Goal: Task Accomplishment & Management: Manage account settings

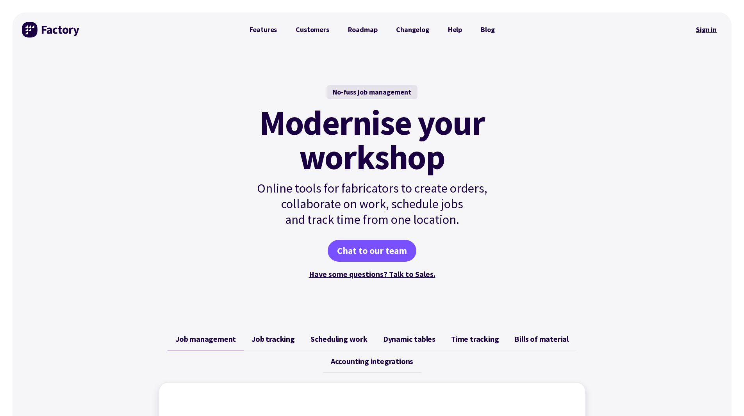
click at [706, 29] on link "Sign in" at bounding box center [707, 30] width 32 height 18
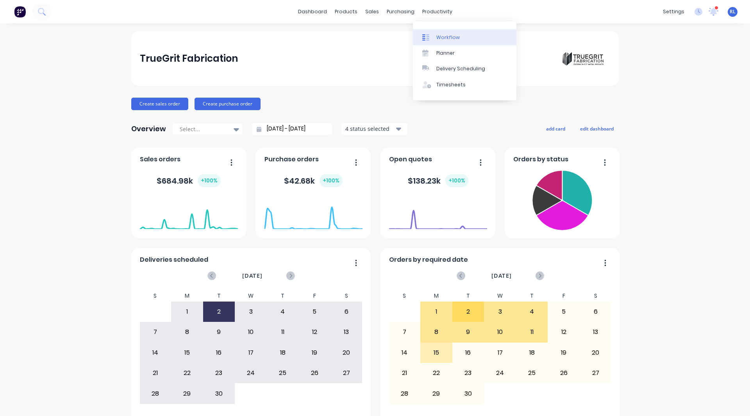
click at [441, 34] on div "Workflow" at bounding box center [447, 37] width 23 height 7
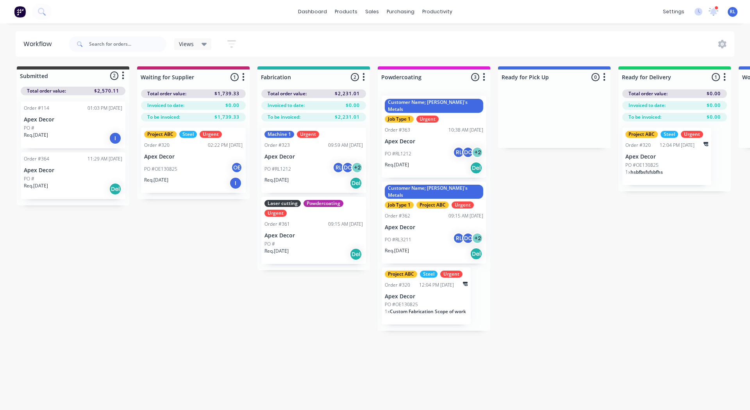
click at [193, 157] on p "Apex Decor" at bounding box center [193, 157] width 98 height 7
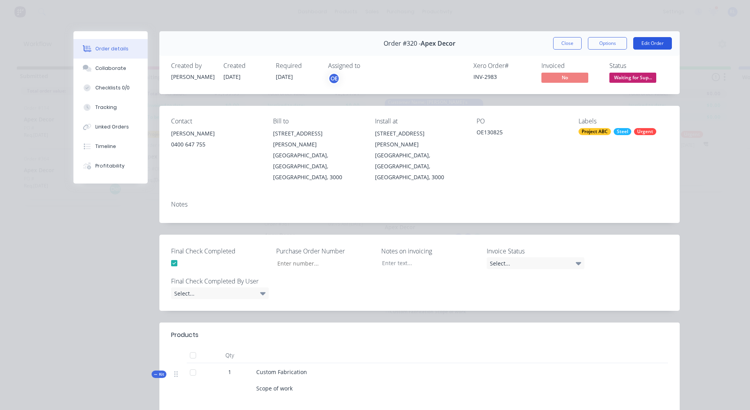
click at [643, 45] on button "Edit Order" at bounding box center [652, 43] width 39 height 12
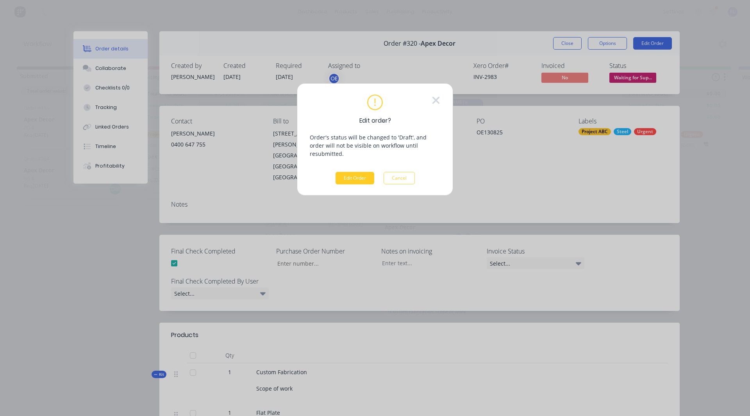
click at [352, 173] on button "Edit Order" at bounding box center [355, 178] width 39 height 12
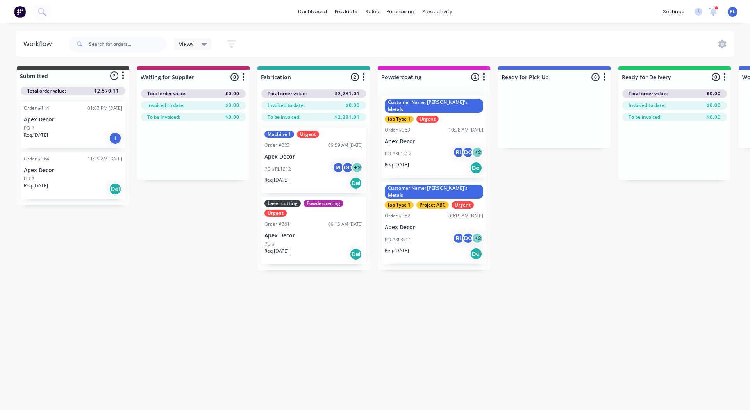
click at [401, 116] on div "Job Type 1" at bounding box center [399, 119] width 29 height 7
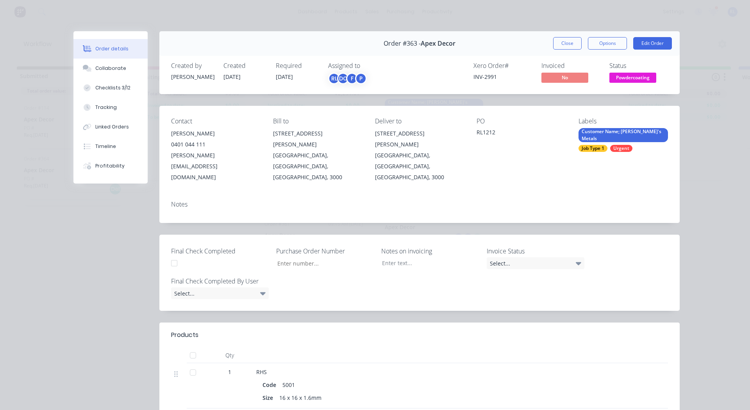
click at [588, 134] on div "Customer Name; [PERSON_NAME]'s Metals" at bounding box center [622, 135] width 89 height 14
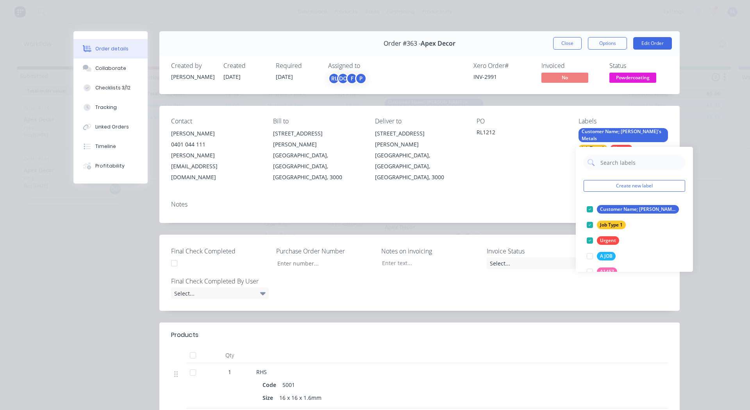
click at [553, 164] on div "Contact [PERSON_NAME] [PHONE_NUMBER] [PERSON_NAME][EMAIL_ADDRESS][DOMAIN_NAME] …" at bounding box center [419, 150] width 520 height 89
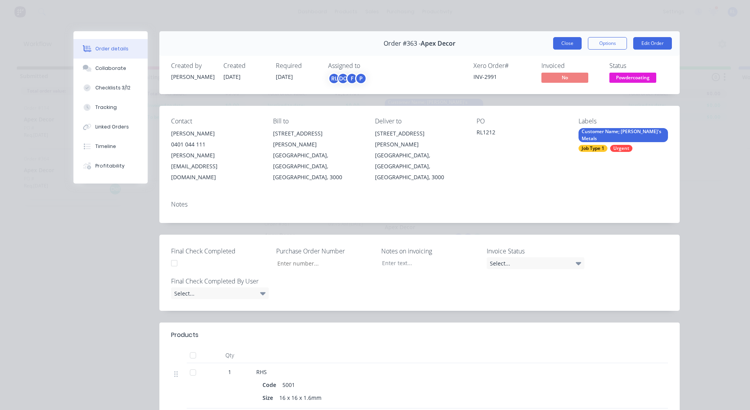
click at [569, 42] on button "Close" at bounding box center [567, 43] width 29 height 12
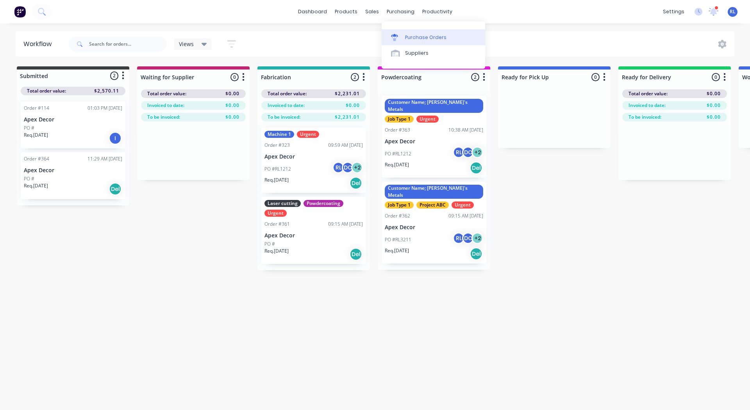
click at [415, 37] on div "Purchase Orders" at bounding box center [425, 37] width 41 height 7
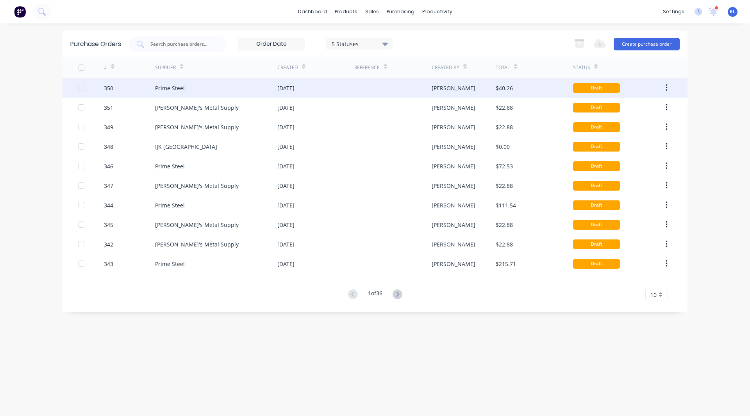
click at [258, 93] on div "Prime Steel" at bounding box center [216, 88] width 122 height 20
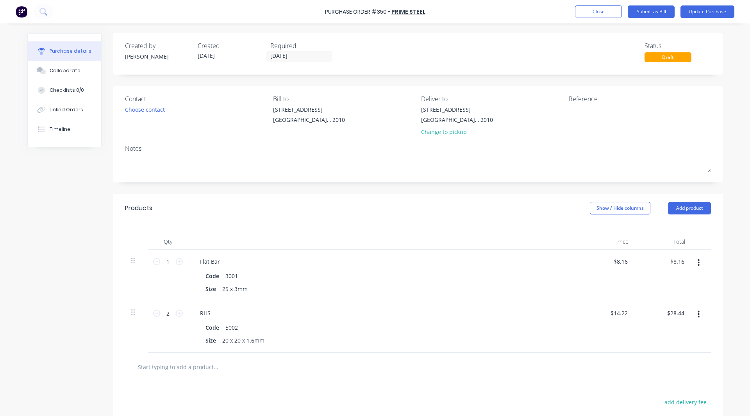
click at [25, 14] on img at bounding box center [22, 12] width 12 height 12
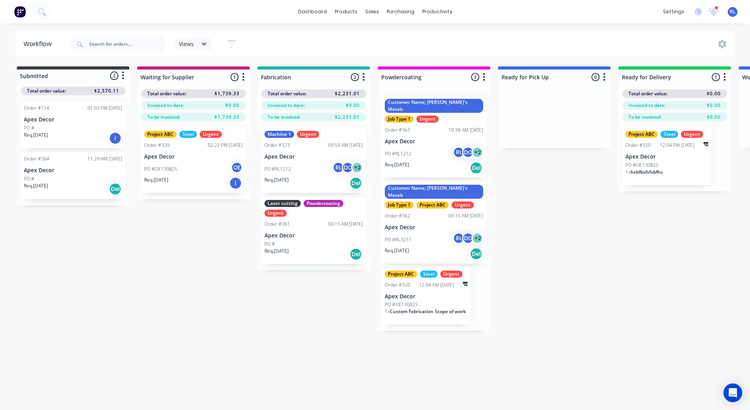
click at [302, 332] on div "Workflow Views Save new view None (Default) edit AA Steelworks edit Adam's Jobs…" at bounding box center [375, 212] width 750 height 363
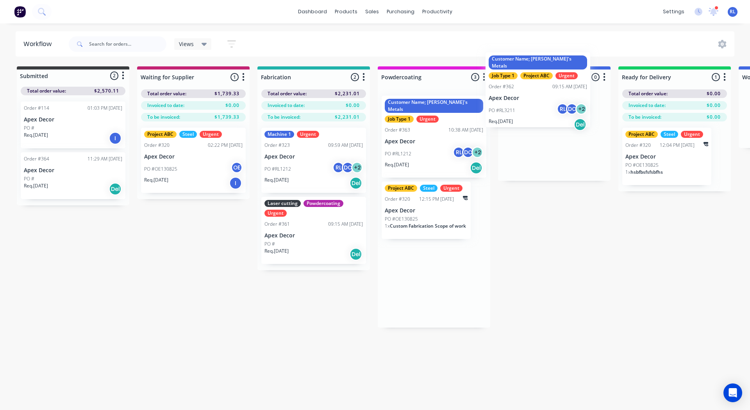
drag, startPoint x: 413, startPoint y: 233, endPoint x: 522, endPoint y: 109, distance: 165.5
click at [522, 109] on div "Submitted 2 Status colour #3A3C3E hex #3A3C3E Save Cancel Summaries Total order…" at bounding box center [532, 196] width 1076 height 261
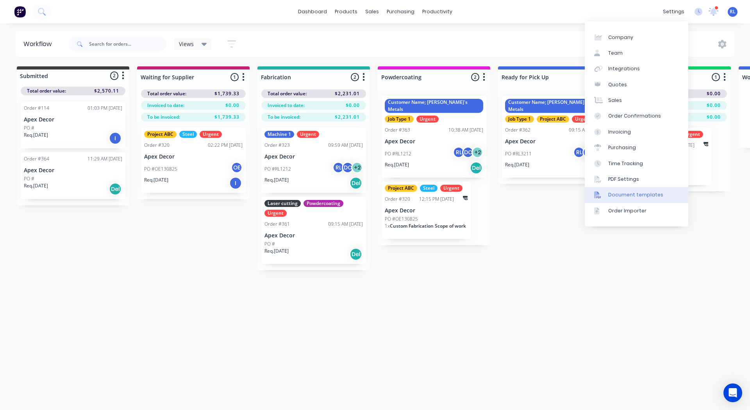
click at [630, 193] on div "Document templates" at bounding box center [635, 194] width 55 height 7
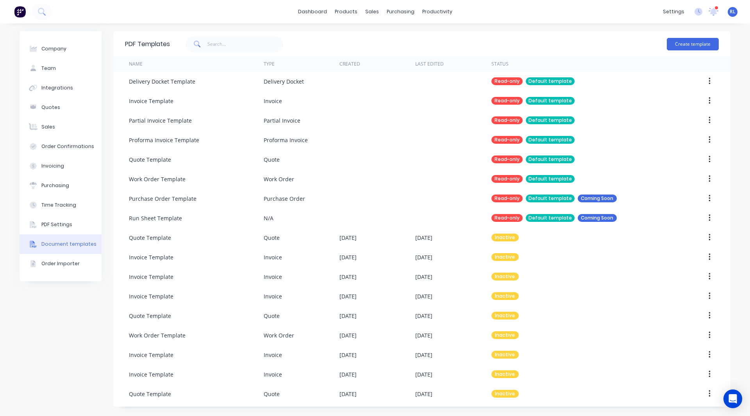
click at [105, 235] on div "Company Team Integrations Quotes Sales Order Confirmations Invoicing Purchasing…" at bounding box center [375, 219] width 711 height 377
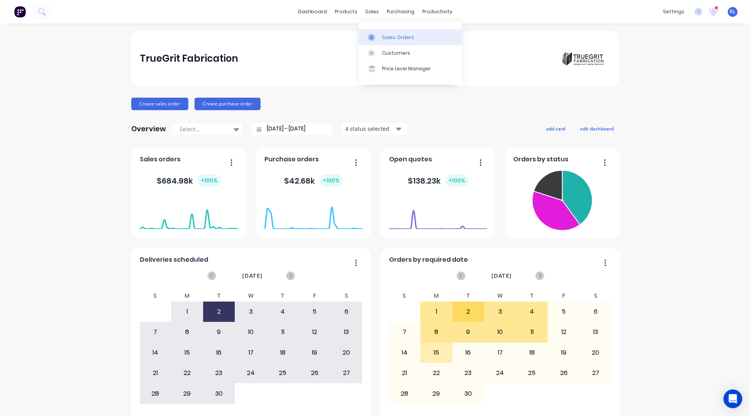
click at [384, 32] on link "Sales Orders" at bounding box center [411, 37] width 104 height 16
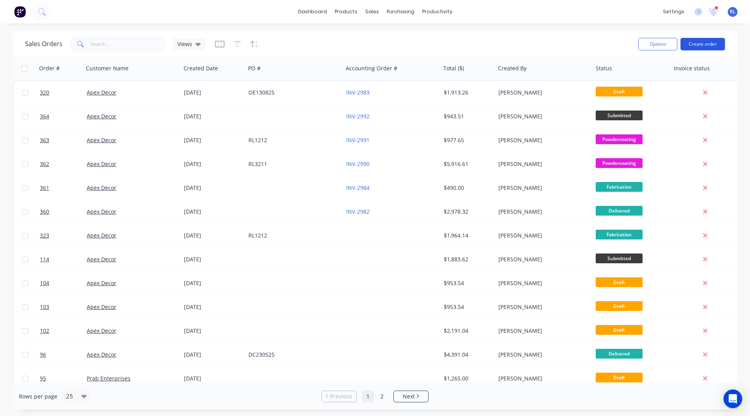
click at [710, 39] on button "Create order" at bounding box center [702, 44] width 45 height 12
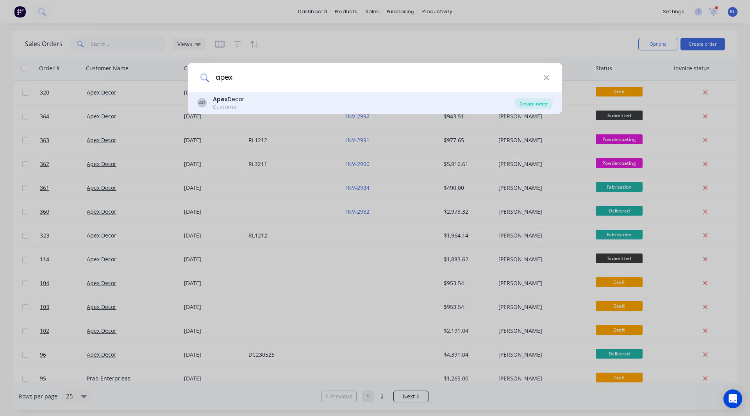
type input "apex"
click at [537, 102] on div "Create order" at bounding box center [534, 103] width 38 height 11
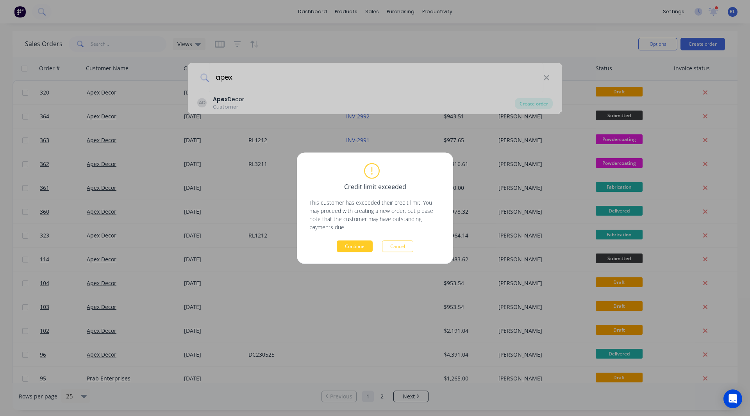
click at [359, 248] on button "Continue" at bounding box center [355, 246] width 36 height 12
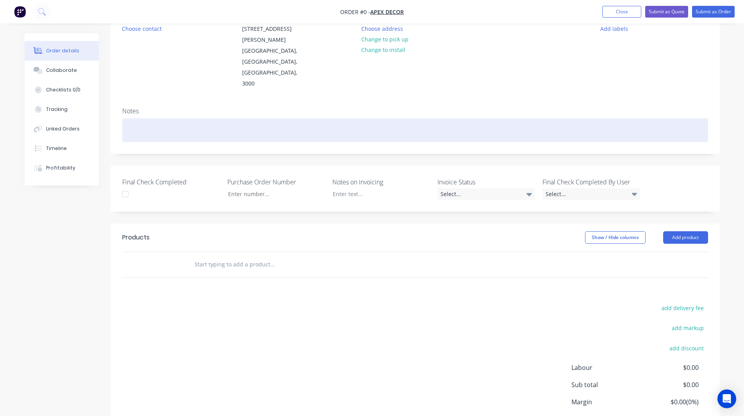
scroll to position [114, 0]
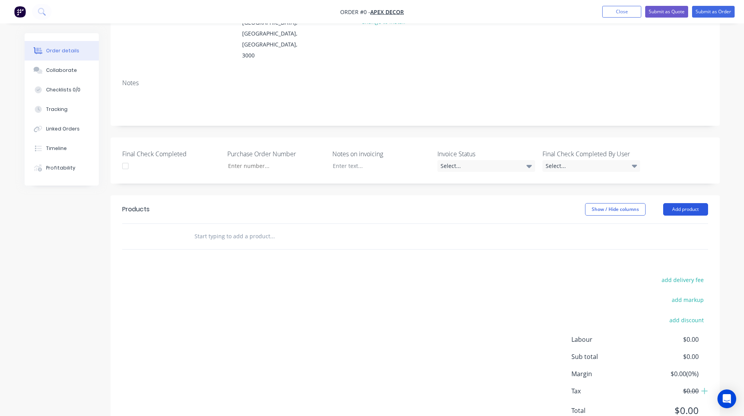
click at [683, 203] on button "Add product" at bounding box center [685, 209] width 45 height 12
click at [310, 229] on input "text" at bounding box center [272, 237] width 156 height 16
type input "Labour"
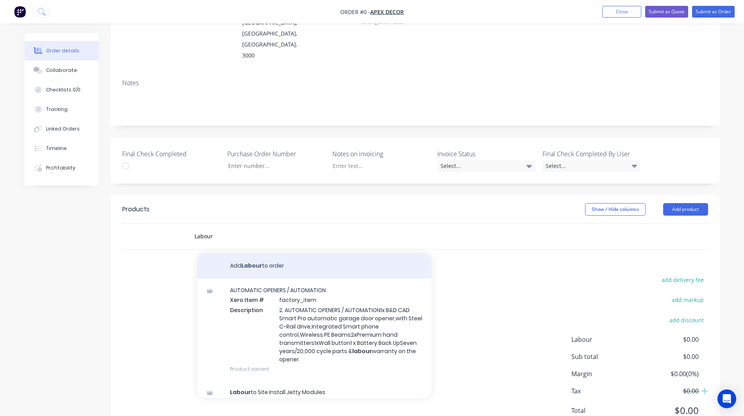
click at [276, 254] on button "Add Labour to order" at bounding box center [314, 266] width 234 height 25
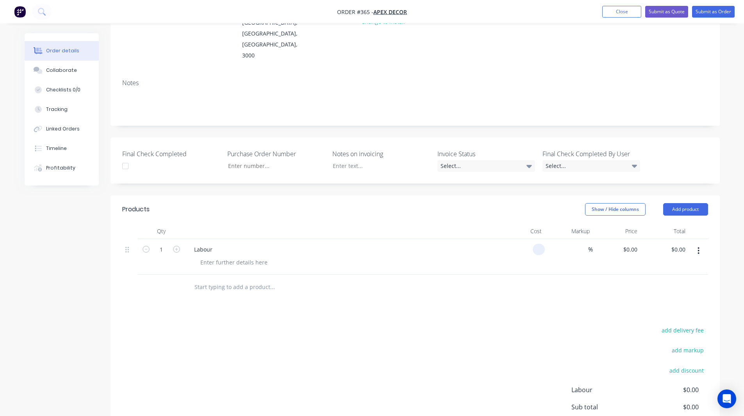
click at [541, 244] on input at bounding box center [540, 249] width 9 height 11
type input "$0.00"
click at [687, 203] on button "Add product" at bounding box center [685, 209] width 45 height 12
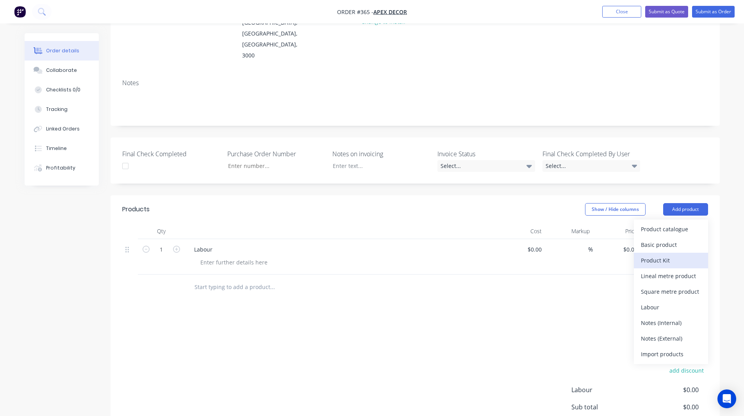
click at [661, 255] on div "Product Kit" at bounding box center [671, 260] width 60 height 11
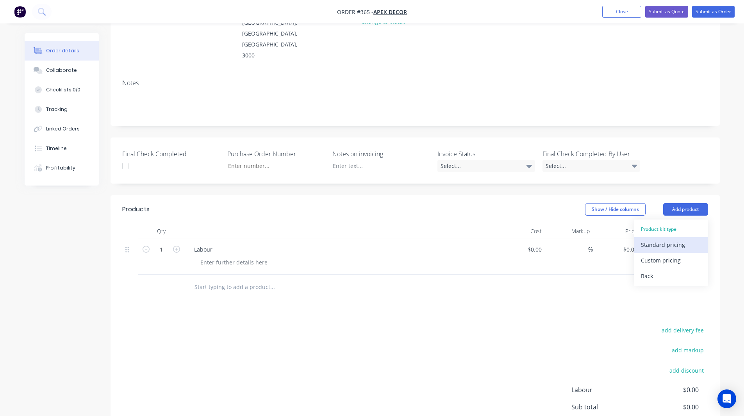
click at [657, 239] on div "Standard pricing" at bounding box center [671, 244] width 60 height 11
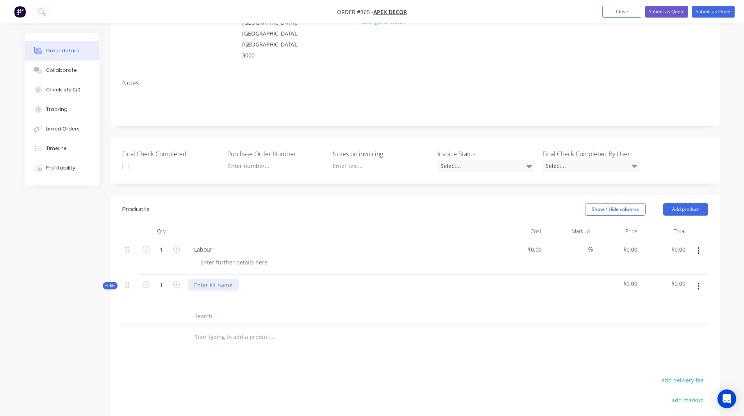
click at [236, 279] on div at bounding box center [213, 284] width 51 height 11
drag, startPoint x: 127, startPoint y: 216, endPoint x: 135, endPoint y: 286, distance: 70.4
click at [135, 286] on div "1 Labour $0.00 $0.00 % $0.00 $0.00 $0.00 $0.00 Kit 1 Product Kit $0.00 $0.00" at bounding box center [415, 282] width 586 height 86
click at [700, 294] on button "button" at bounding box center [698, 301] width 18 height 14
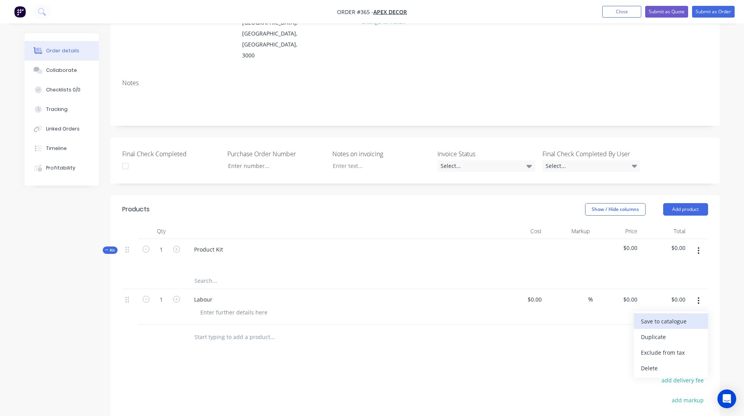
click at [657, 316] on div "Save to catalogue" at bounding box center [671, 321] width 60 height 11
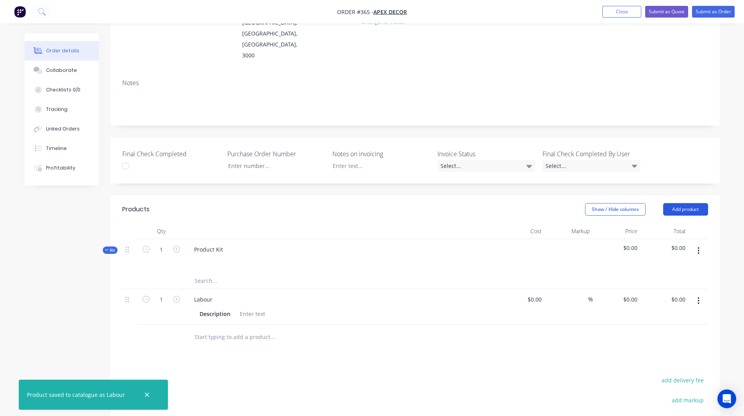
click at [688, 203] on button "Add product" at bounding box center [685, 209] width 45 height 12
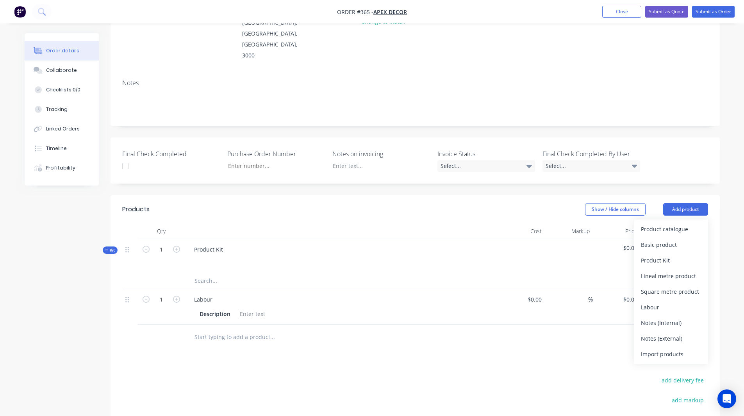
click at [720, 188] on div "Order details Collaborate Checklists 0/0 Tracking Linked Orders Timeline Profit…" at bounding box center [372, 234] width 711 height 630
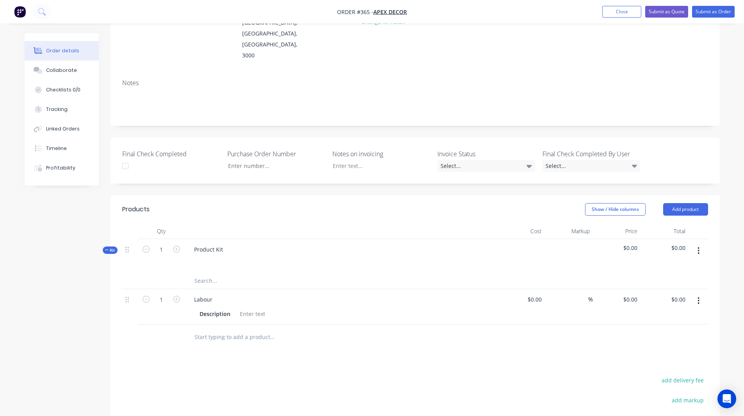
click at [696, 244] on button "button" at bounding box center [698, 251] width 18 height 14
click at [668, 281] on div "Add product to kit" at bounding box center [671, 286] width 60 height 11
click at [239, 327] on div "Products Show / Hide columns Add product Qty Cost Markup Price Total Kit 1 Prod…" at bounding box center [415, 366] width 609 height 342
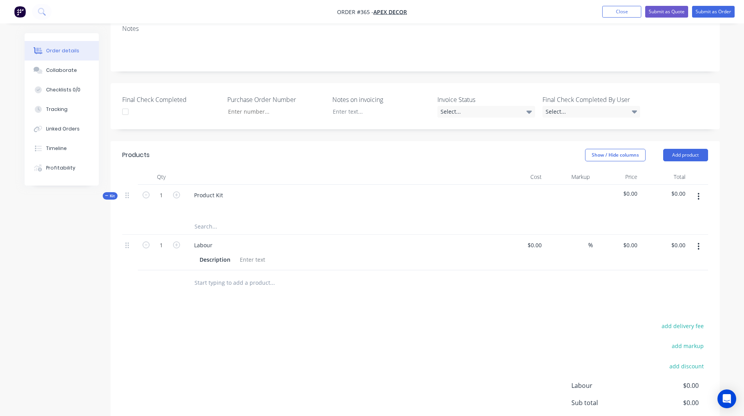
scroll to position [169, 0]
click at [693, 148] on button "Add product" at bounding box center [685, 154] width 45 height 12
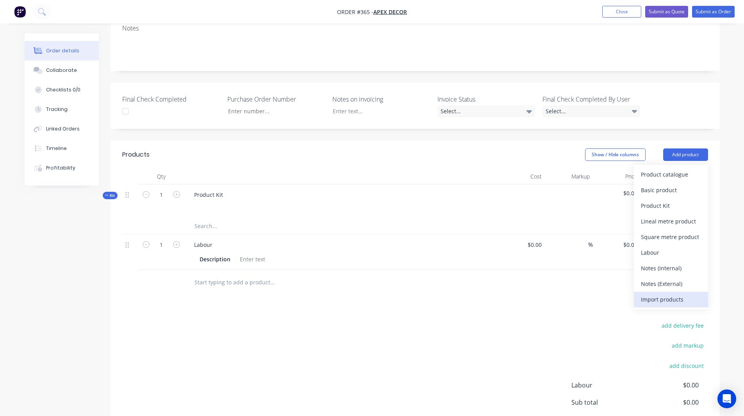
click at [656, 294] on div "Import products" at bounding box center [671, 299] width 60 height 11
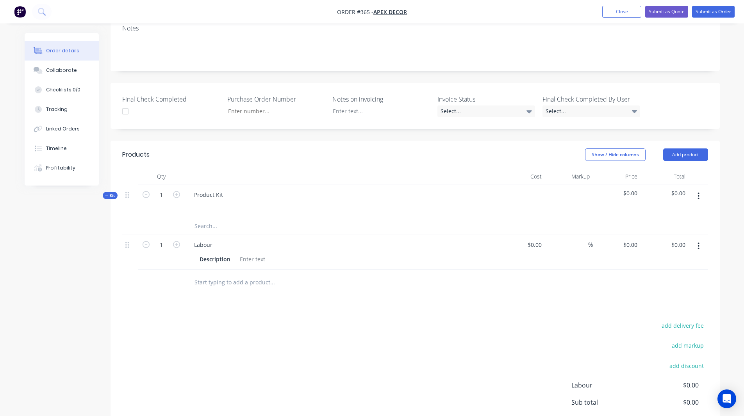
click at [100, 295] on div "Created by Rob Created 04/09/25 Required 04/09/25 Assigned to Add team member S…" at bounding box center [372, 179] width 695 height 630
click at [679, 148] on button "Add product" at bounding box center [685, 154] width 45 height 12
click at [652, 216] on div "Back" at bounding box center [671, 221] width 60 height 11
click at [23, 12] on img "button" at bounding box center [20, 12] width 12 height 12
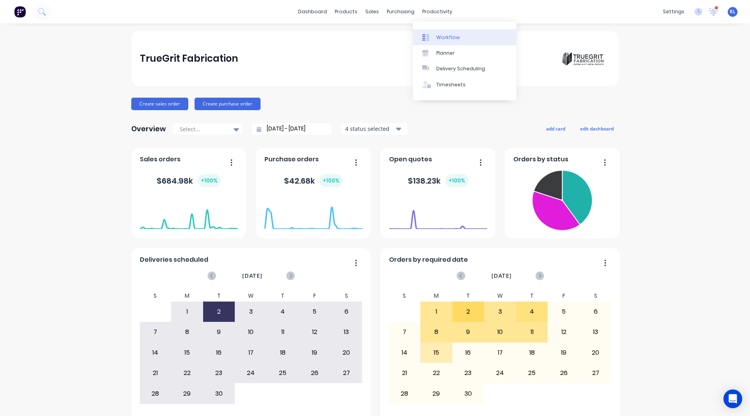
click at [448, 37] on div "Workflow" at bounding box center [447, 37] width 23 height 7
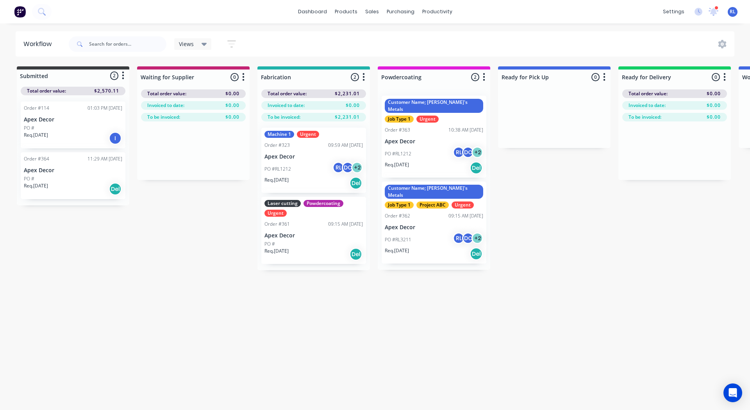
click at [316, 156] on p "Apex Decor" at bounding box center [313, 157] width 98 height 7
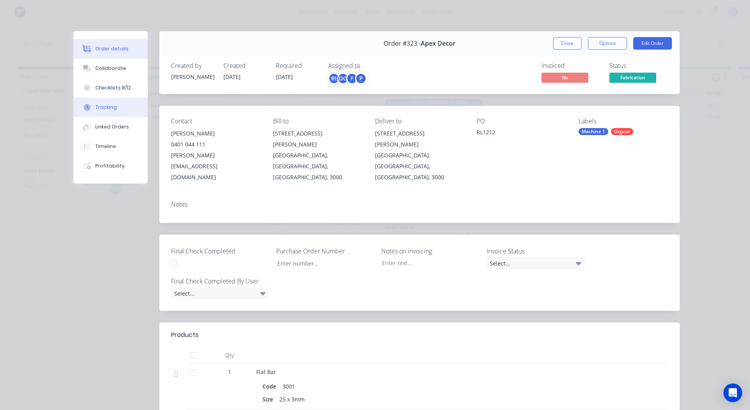
click at [107, 102] on button "Tracking" at bounding box center [110, 108] width 74 height 20
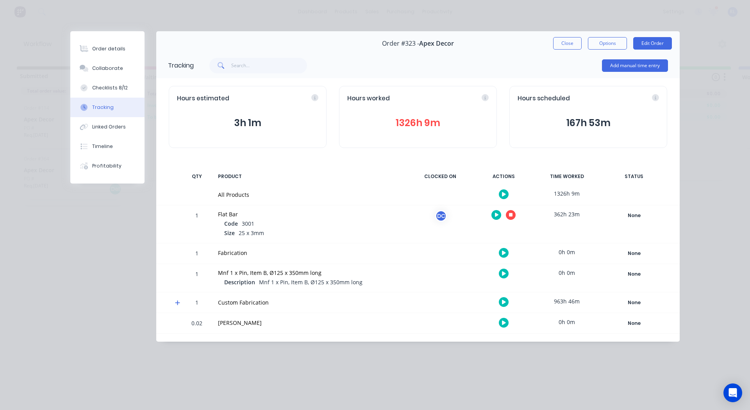
click at [504, 252] on icon "button" at bounding box center [504, 253] width 4 height 4
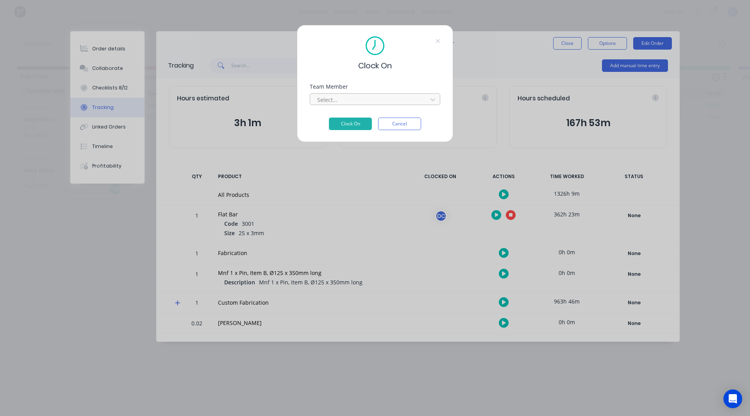
click at [365, 103] on div at bounding box center [369, 100] width 107 height 10
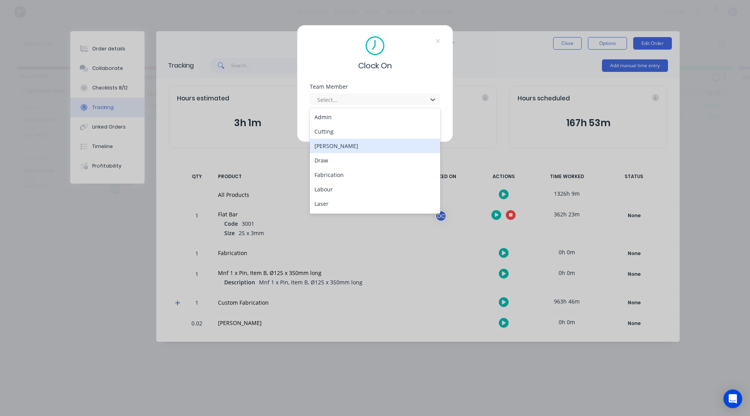
click at [347, 143] on div "[PERSON_NAME]" at bounding box center [375, 146] width 130 height 14
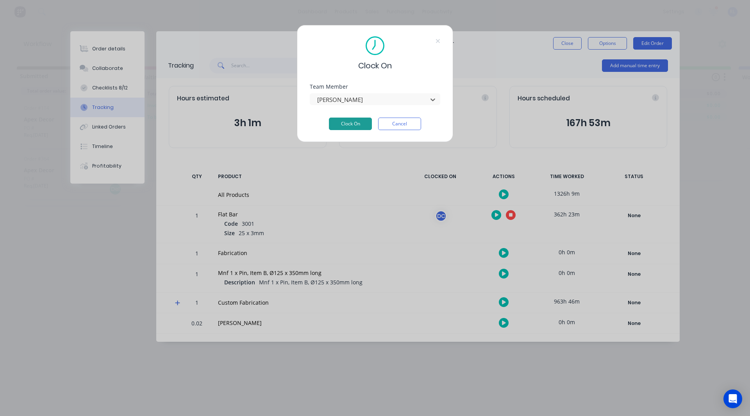
click at [349, 127] on button "Clock On" at bounding box center [350, 124] width 43 height 12
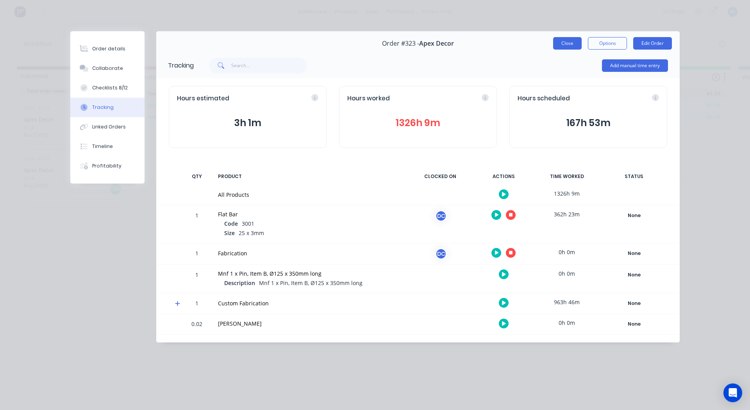
click at [559, 45] on button "Close" at bounding box center [567, 43] width 29 height 12
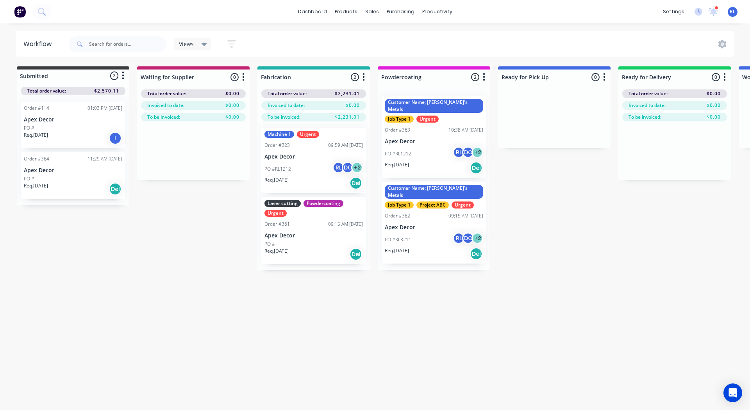
click at [285, 352] on div "Workflow Views Save new view None (Default) edit AA Steelworks edit Adam's Jobs…" at bounding box center [375, 212] width 750 height 363
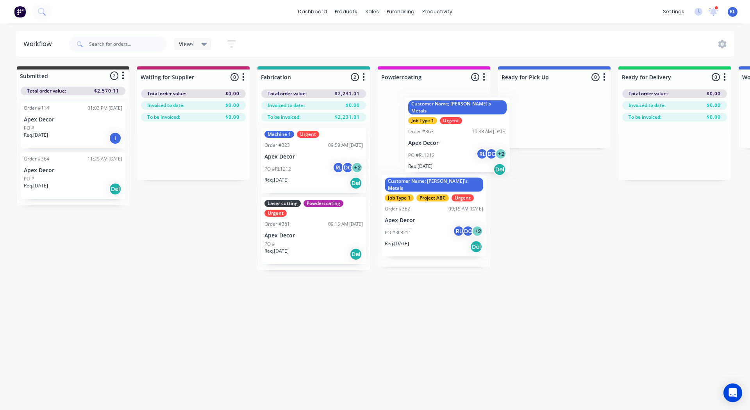
drag, startPoint x: 464, startPoint y: 116, endPoint x: 531, endPoint y: 123, distance: 67.1
click at [531, 123] on div "Submitted 2 Status colour #3A3C3E hex #3A3C3E Save Cancel Summaries Total order…" at bounding box center [532, 168] width 1076 height 204
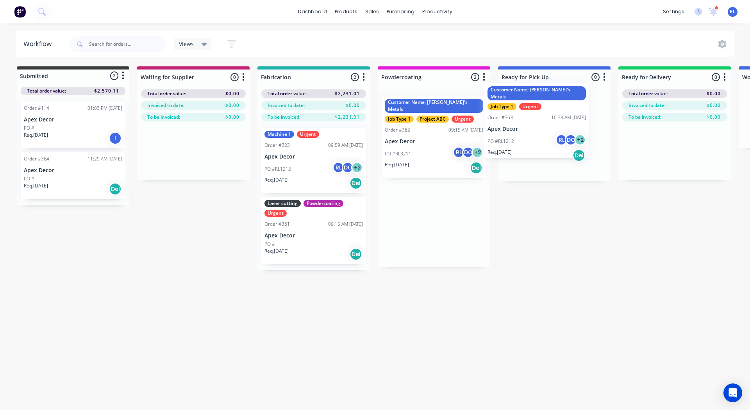
drag, startPoint x: 453, startPoint y: 125, endPoint x: 565, endPoint y: 109, distance: 112.7
click at [565, 109] on div "Submitted 2 Status colour #3A3C3E hex #3A3C3E Save Cancel Summaries Total order…" at bounding box center [532, 168] width 1076 height 204
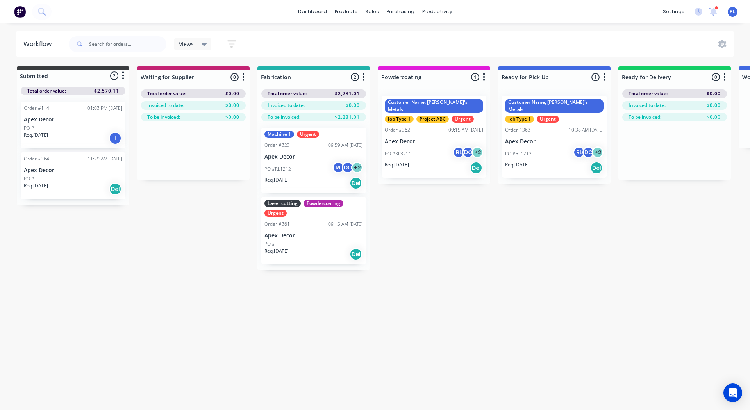
drag, startPoint x: 316, startPoint y: 222, endPoint x: 182, endPoint y: 118, distance: 169.6
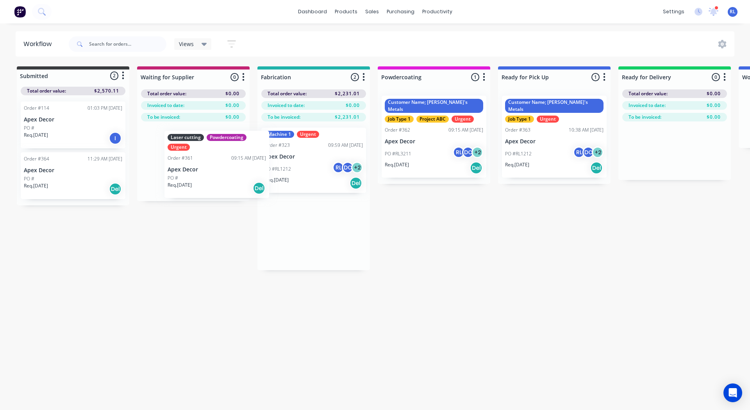
drag, startPoint x: 182, startPoint y: 118, endPoint x: 207, endPoint y: 154, distance: 43.8
click at [207, 154] on div "Submitted 2 Status colour #3A3C3E hex #3A3C3E Save Cancel Summaries Total order…" at bounding box center [532, 168] width 1076 height 204
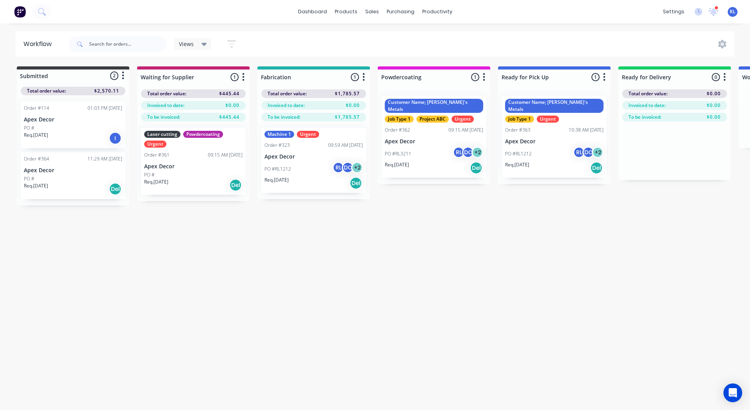
click at [421, 225] on div "Workflow Views Save new view None (Default) edit AA Steelworks edit Adam's Jobs…" at bounding box center [375, 212] width 750 height 363
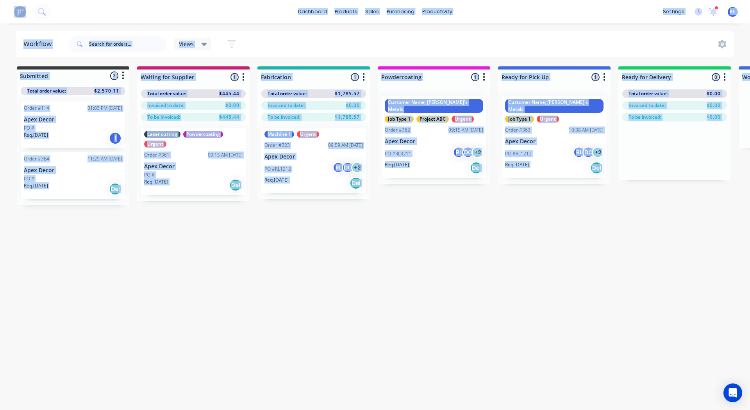
click at [421, 225] on div "Workflow Views Save new view None (Default) edit AA Steelworks edit Adam's Jobs…" at bounding box center [375, 212] width 750 height 363
click at [365, 75] on button "button" at bounding box center [363, 77] width 9 height 9
click at [314, 105] on button "Notifications" at bounding box center [329, 106] width 78 height 13
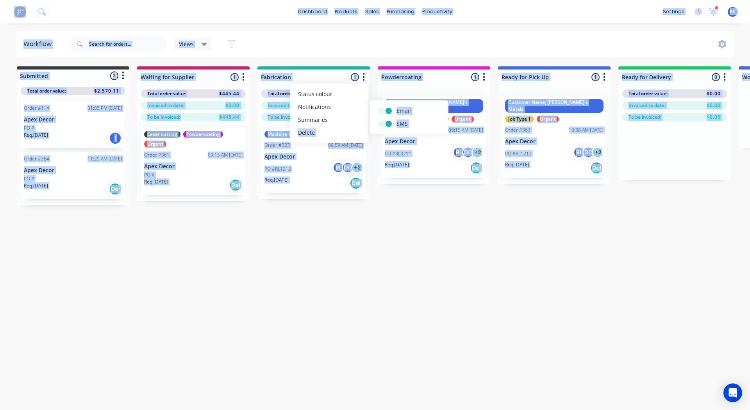
click at [396, 107] on label at bounding box center [396, 107] width 0 height 0
click at [382, 111] on input "checkbox" at bounding box center [381, 110] width 6 height 7
checkbox input "false"
click at [396, 120] on label at bounding box center [396, 120] width 0 height 0
click at [382, 124] on input "checkbox" at bounding box center [381, 123] width 6 height 7
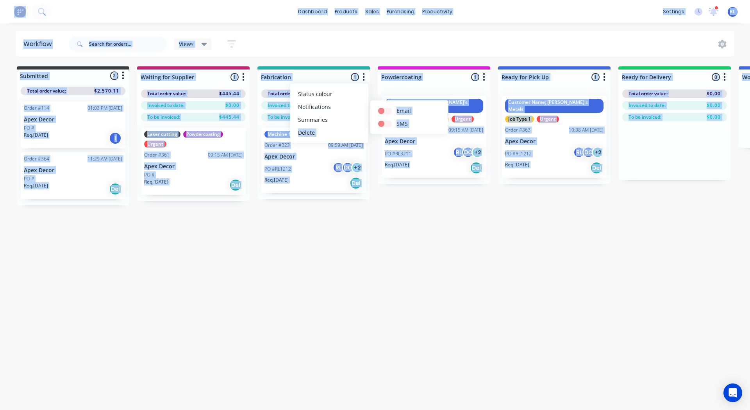
checkbox input "false"
click at [396, 107] on label at bounding box center [396, 107] width 0 height 0
click at [382, 112] on input "checkbox" at bounding box center [381, 110] width 6 height 7
checkbox input "true"
click at [396, 120] on label at bounding box center [396, 120] width 0 height 0
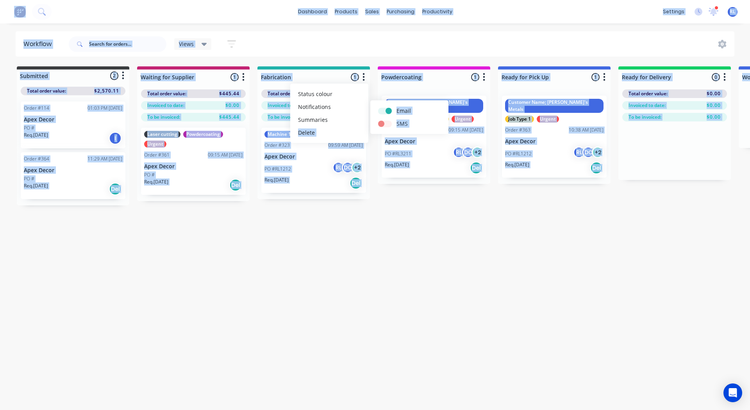
click at [382, 124] on input "checkbox" at bounding box center [381, 123] width 6 height 7
checkbox input "true"
click at [380, 208] on div "Workflow Views Save new view None (Default) edit AA Steelworks edit Adam's Jobs…" at bounding box center [375, 212] width 750 height 363
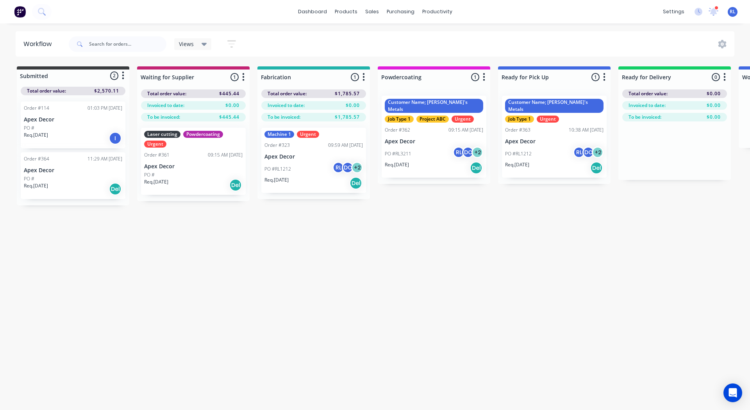
click at [724, 80] on icon "button" at bounding box center [724, 77] width 2 height 10
click at [691, 105] on button "Notifications" at bounding box center [690, 106] width 78 height 13
click at [618, 208] on div "Workflow Views Save new view None (Default) edit AA Steelworks edit Adam's Jobs…" at bounding box center [375, 212] width 750 height 363
click at [725, 70] on div at bounding box center [674, 77] width 112 height 15
click at [726, 76] on button "button" at bounding box center [724, 77] width 9 height 9
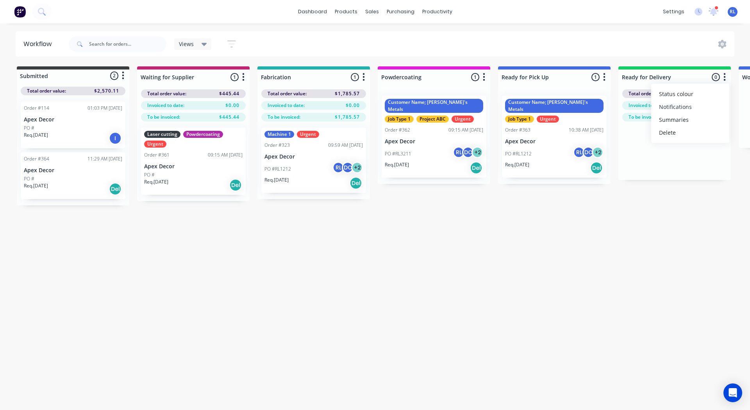
click at [692, 104] on button "Notifications" at bounding box center [690, 106] width 78 height 13
click at [462, 272] on div "Workflow Views Save new view None (Default) edit AA Steelworks edit Adam's Jobs…" at bounding box center [375, 212] width 750 height 363
click at [492, 199] on div "Submitted 2 Status colour #3A3C3E hex #3A3C3E Save Cancel Summaries Total order…" at bounding box center [532, 135] width 1076 height 139
